Goal: Task Accomplishment & Management: Use online tool/utility

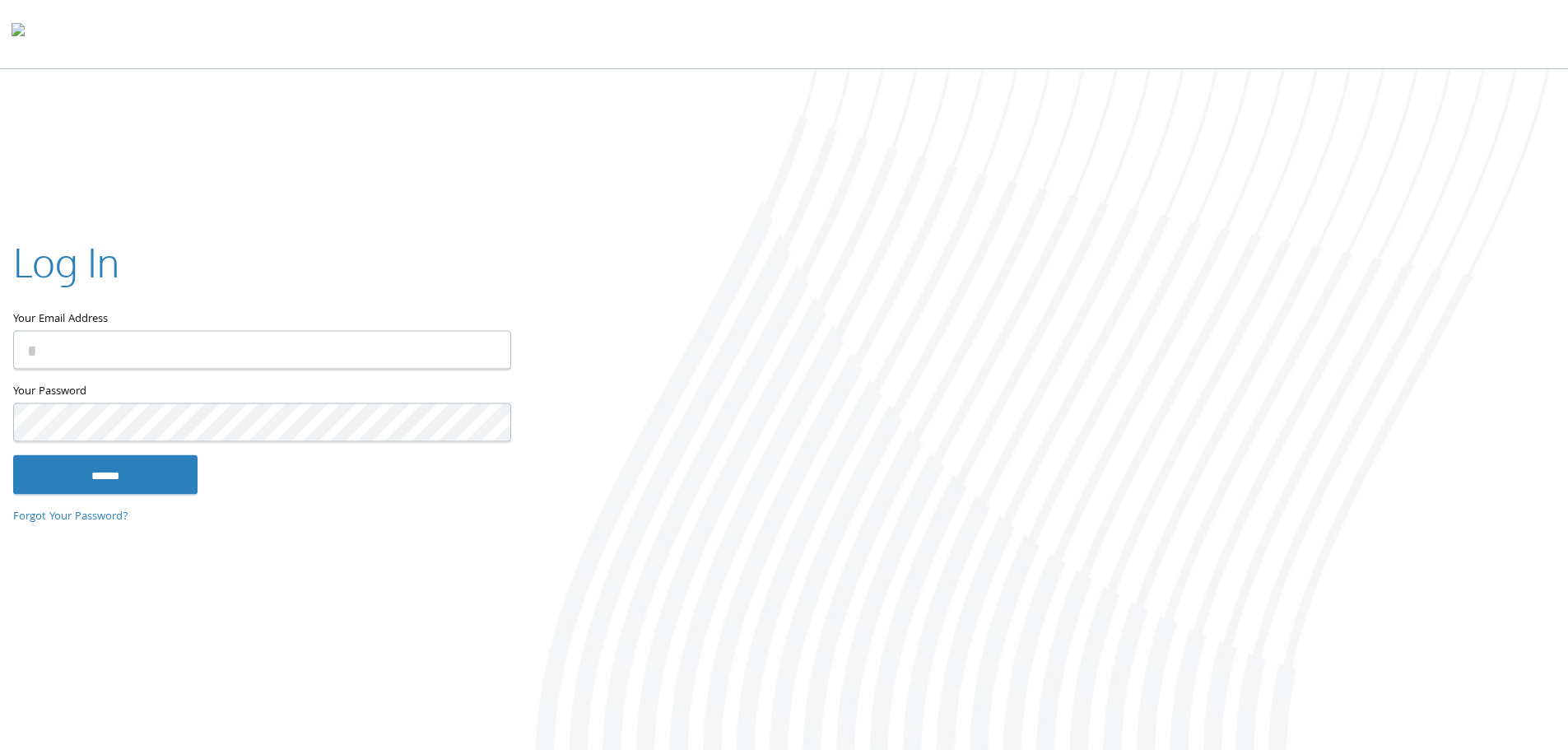
click at [262, 345] on input "Your Email Address" at bounding box center [261, 350] width 498 height 39
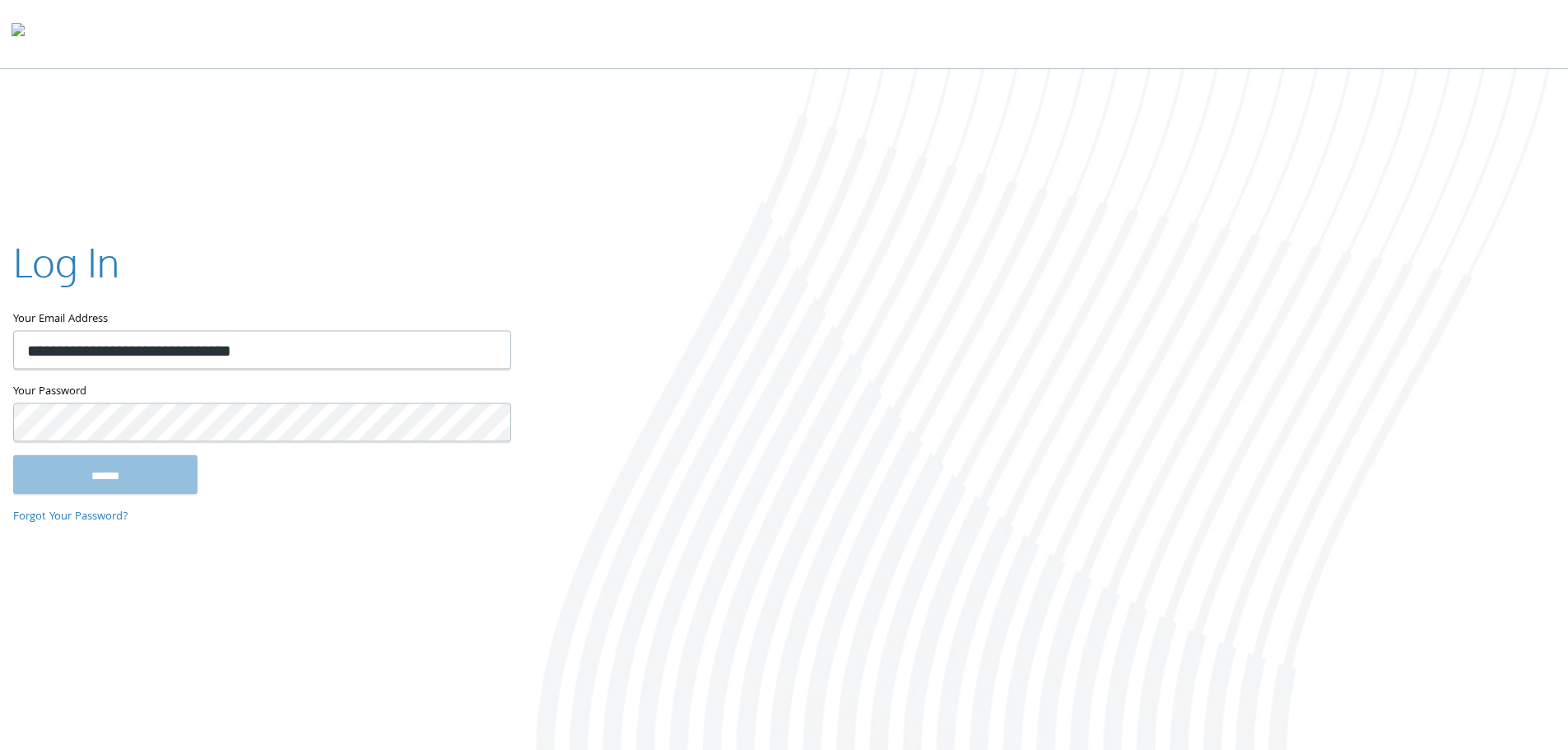
type input "**********"
click at [13, 455] on input "******" at bounding box center [105, 474] width 184 height 40
